Goal: Information Seeking & Learning: Learn about a topic

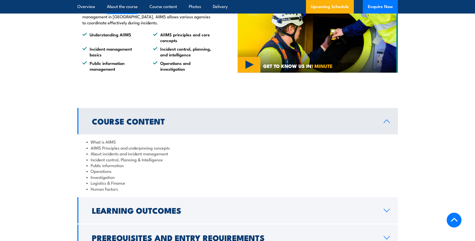
scroll to position [400, 0]
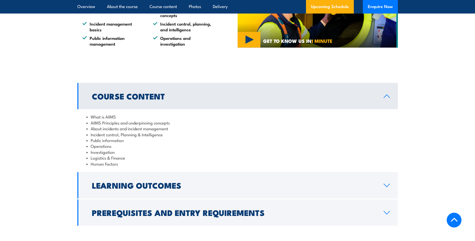
click at [193, 181] on h2 "Learning Outcomes" at bounding box center [234, 184] width 284 height 7
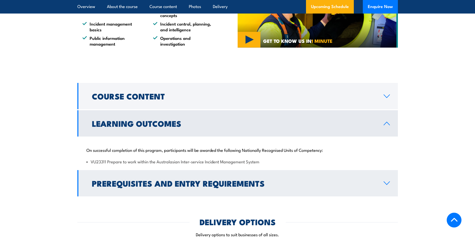
click at [126, 182] on h2 "Prerequisites and Entry Requirements" at bounding box center [234, 182] width 284 height 7
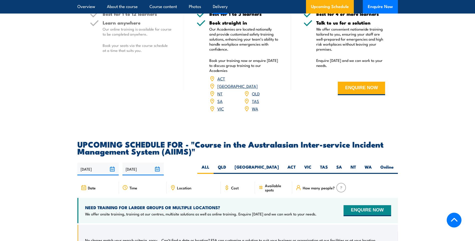
scroll to position [776, 0]
click at [356, 164] on label "NT" at bounding box center [353, 169] width 14 height 10
click at [356, 164] on input "NT" at bounding box center [357, 165] width 3 height 3
radio input "true"
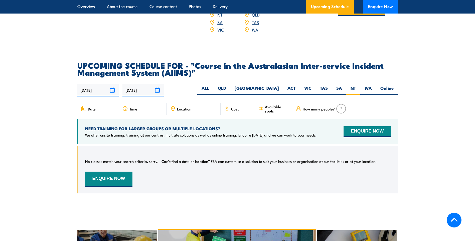
scroll to position [785, 0]
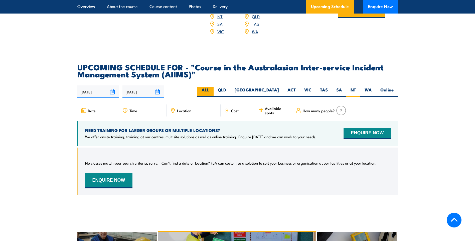
click at [214, 87] on label "ALL" at bounding box center [205, 92] width 16 height 10
click at [213, 87] on input "ALL" at bounding box center [210, 88] width 3 height 3
radio input "true"
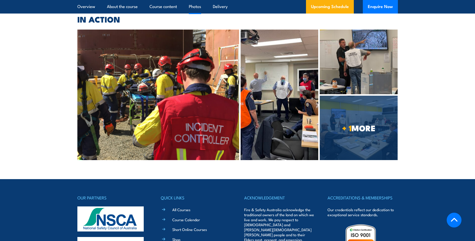
scroll to position [1270, 0]
